Goal: Information Seeking & Learning: Learn about a topic

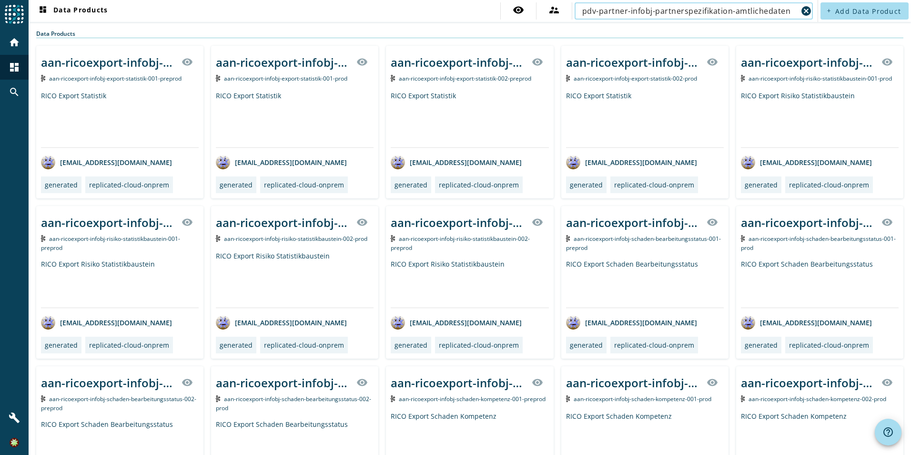
type input "pdv-partner-infobj-partnerspezifikation-amtlichedaten"
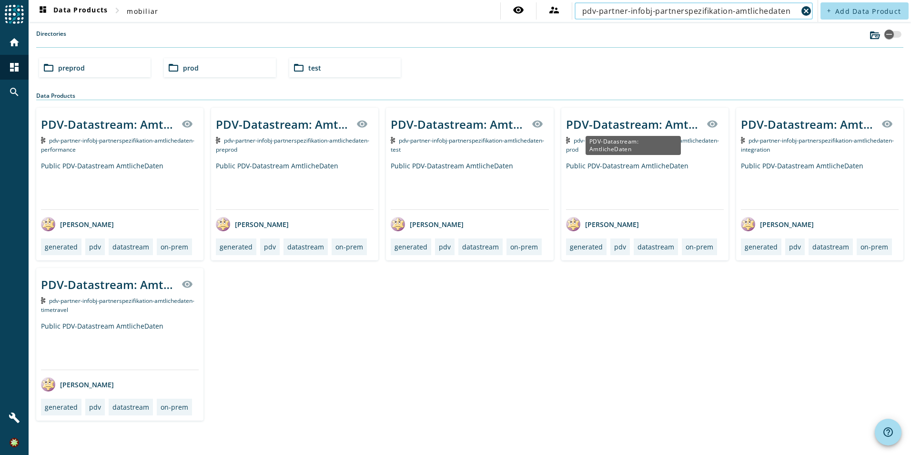
click at [651, 123] on div "PDV-Datastream: AmtlicheDaten" at bounding box center [633, 124] width 135 height 16
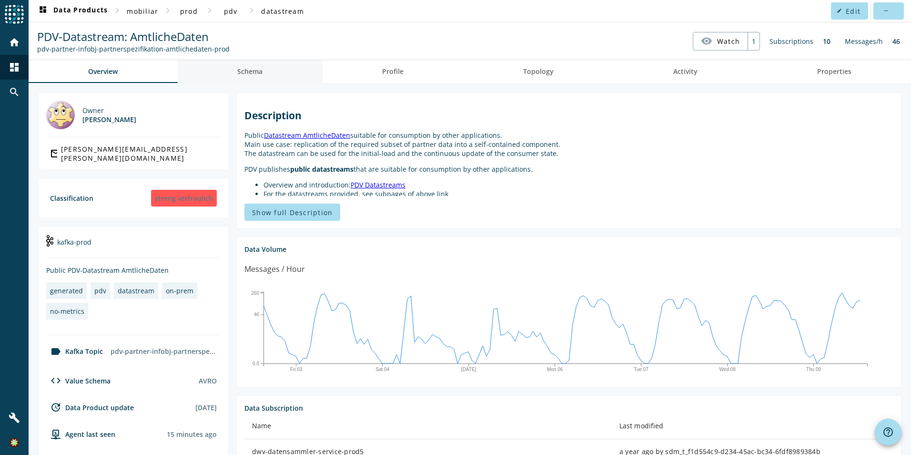
click at [265, 77] on link "Schema" at bounding box center [250, 71] width 145 height 23
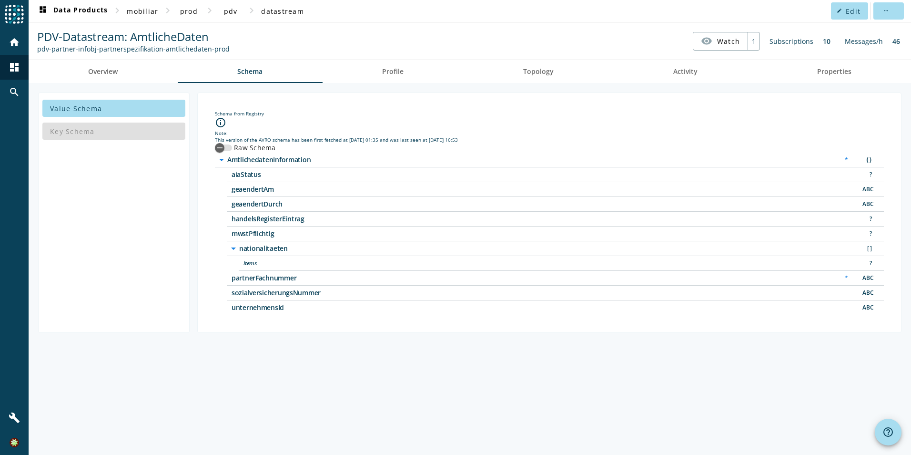
click at [114, 129] on div "Key Schema" at bounding box center [113, 131] width 143 height 23
click at [26, 129] on div "home dashboard search" at bounding box center [14, 217] width 29 height 375
click at [90, 134] on div "Key Schema" at bounding box center [113, 131] width 143 height 23
click at [519, 139] on div "This version of the AVRO schema has been first fetched at [DATE] 01:35 and was …" at bounding box center [549, 139] width 669 height 7
